Goal: Navigation & Orientation: Find specific page/section

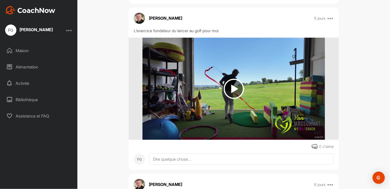
scroll to position [666, 0]
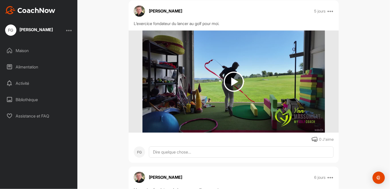
click at [230, 92] on img at bounding box center [234, 82] width 20 height 20
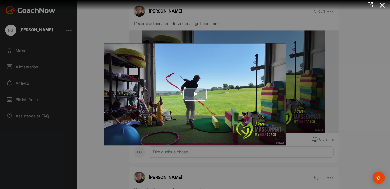
click at [195, 95] on span "Video Player" at bounding box center [195, 95] width 0 height 0
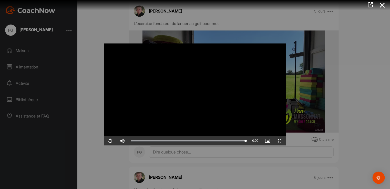
click at [369, 88] on div at bounding box center [195, 94] width 390 height 189
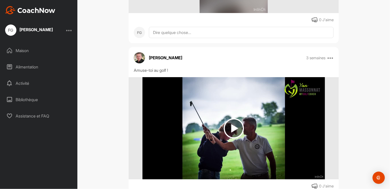
scroll to position [1844, 0]
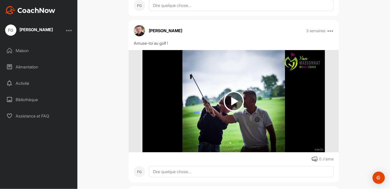
click at [234, 112] on img at bounding box center [234, 101] width 20 height 20
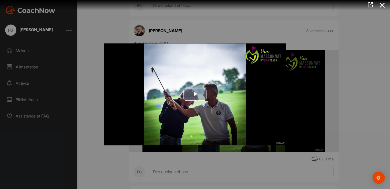
click at [195, 95] on span "Video Player" at bounding box center [195, 95] width 0 height 0
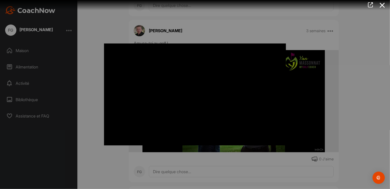
click at [267, 172] on div at bounding box center [195, 94] width 390 height 189
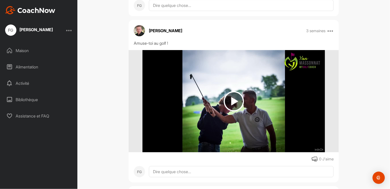
click at [229, 112] on img at bounding box center [234, 101] width 20 height 20
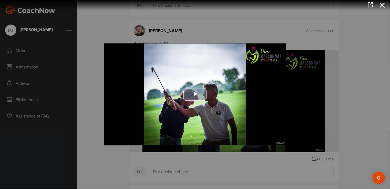
click at [195, 95] on span "Video Player" at bounding box center [195, 95] width 0 height 0
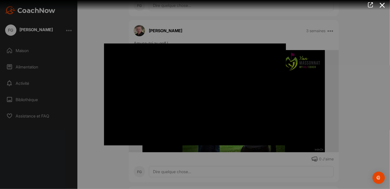
click at [351, 116] on div at bounding box center [195, 94] width 390 height 189
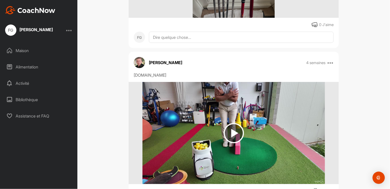
scroll to position [2176, 0]
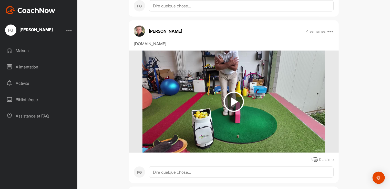
click at [234, 112] on img at bounding box center [234, 102] width 20 height 20
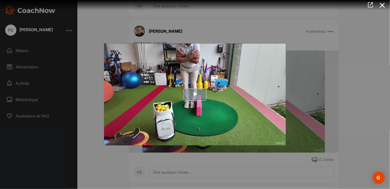
click at [195, 95] on span "Video Player" at bounding box center [195, 95] width 0 height 0
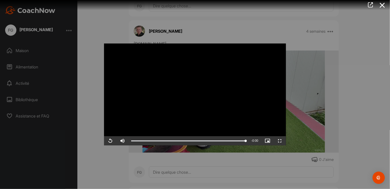
click at [356, 114] on div at bounding box center [195, 94] width 390 height 189
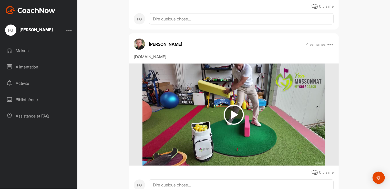
scroll to position [2356, 0]
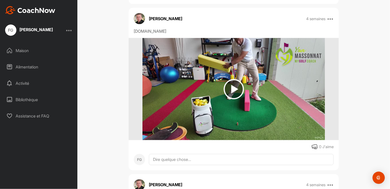
click at [235, 100] on img at bounding box center [234, 89] width 20 height 20
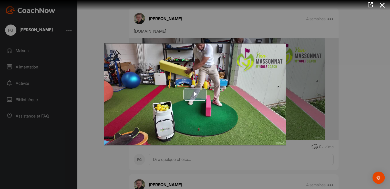
click at [195, 95] on span "Video Player" at bounding box center [195, 95] width 0 height 0
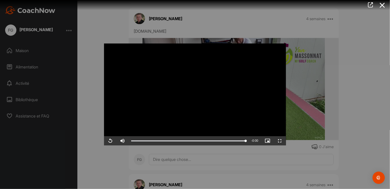
click at [363, 109] on div at bounding box center [195, 94] width 390 height 189
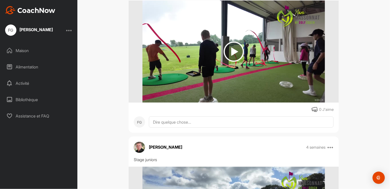
scroll to position [3234, 0]
